Goal: Check status: Check status

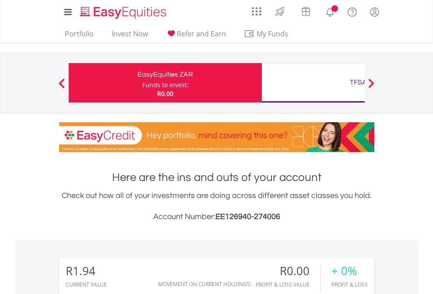
scroll to position [84, 138]
click at [142, 83] on div "Funds to invest:" at bounding box center [165, 85] width 46 height 9
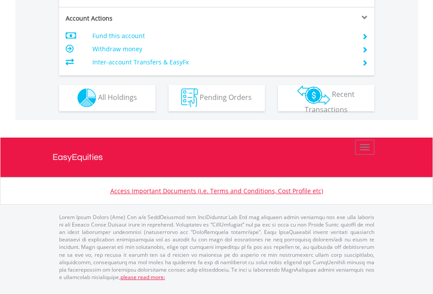
scroll to position [820, 0]
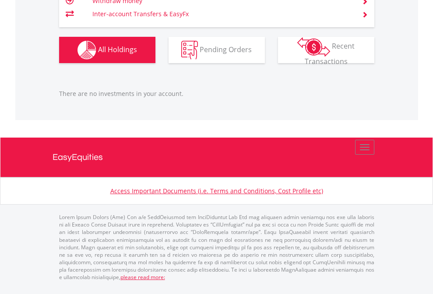
scroll to position [84, 138]
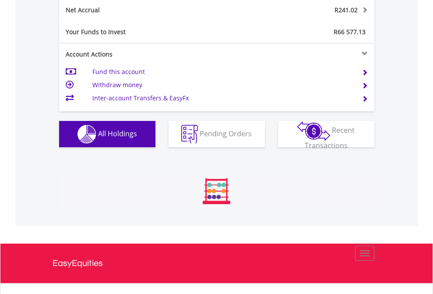
scroll to position [888, 0]
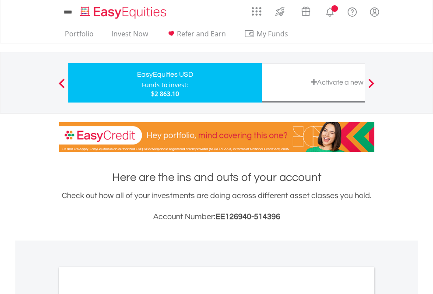
scroll to position [527, 0]
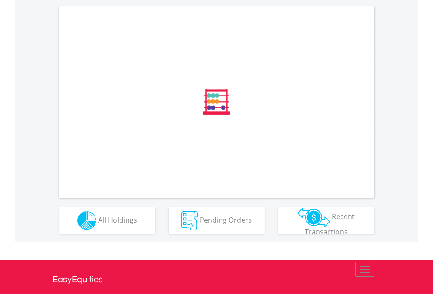
click at [98, 224] on span "All Holdings" at bounding box center [117, 220] width 39 height 10
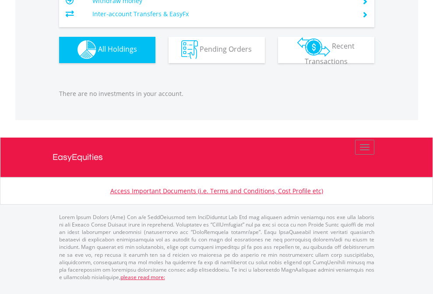
scroll to position [84, 138]
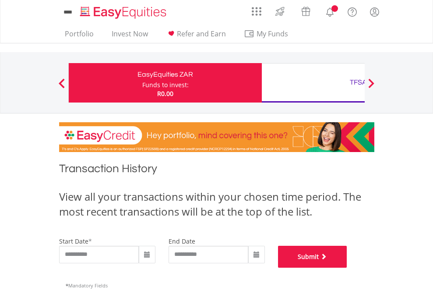
click at [348, 268] on button "Submit" at bounding box center [312, 257] width 69 height 22
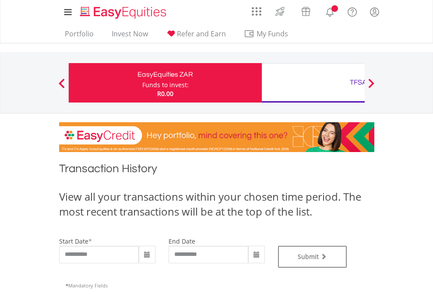
click at [313, 83] on div "TFSA" at bounding box center [358, 82] width 183 height 12
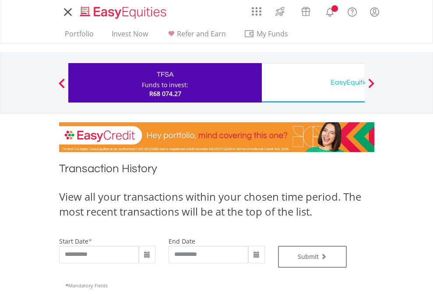
type input "**********"
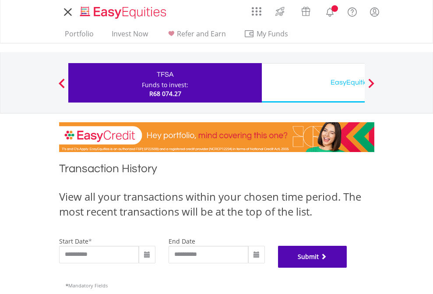
click at [348, 268] on button "Submit" at bounding box center [312, 257] width 69 height 22
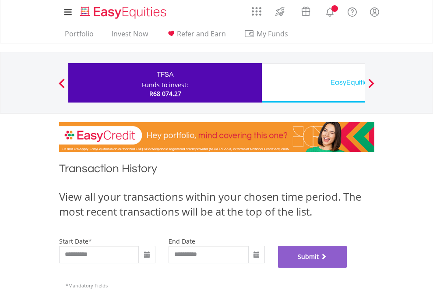
scroll to position [355, 0]
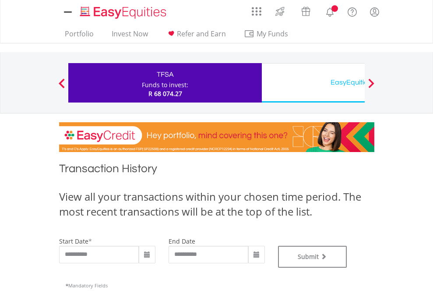
click at [313, 83] on div "EasyEquities USD" at bounding box center [358, 82] width 183 height 12
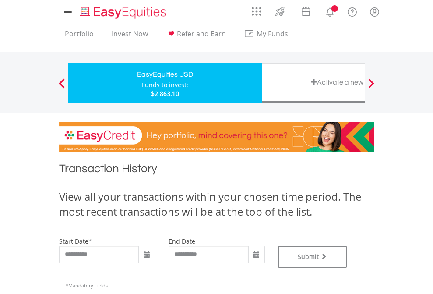
type input "**********"
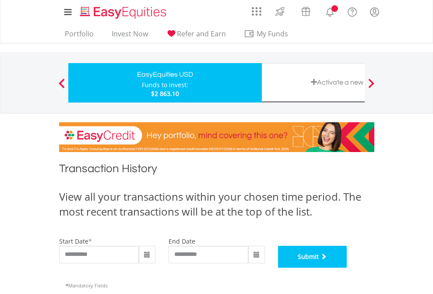
click at [348, 268] on button "Submit" at bounding box center [312, 257] width 69 height 22
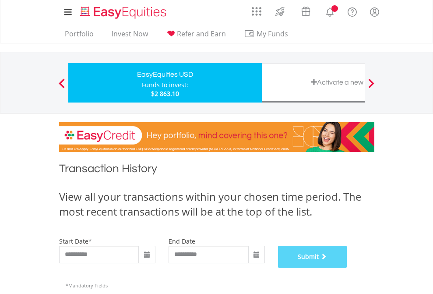
scroll to position [355, 0]
